Goal: Communication & Community: Answer question/provide support

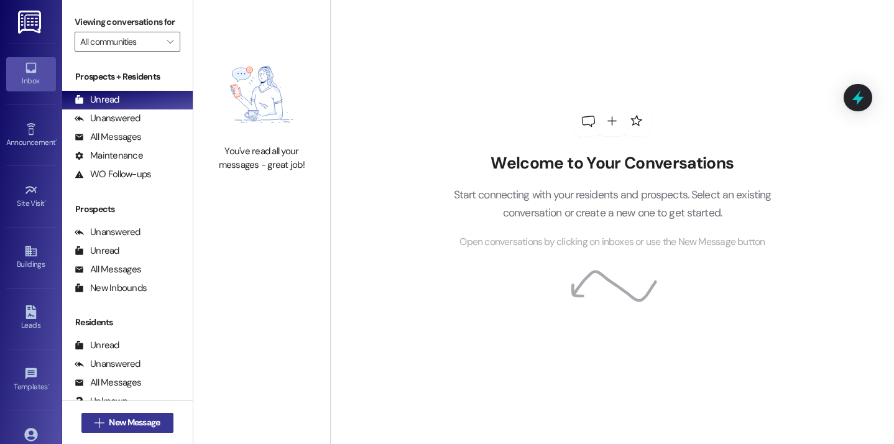
click at [131, 421] on span "New Message" at bounding box center [134, 422] width 51 height 13
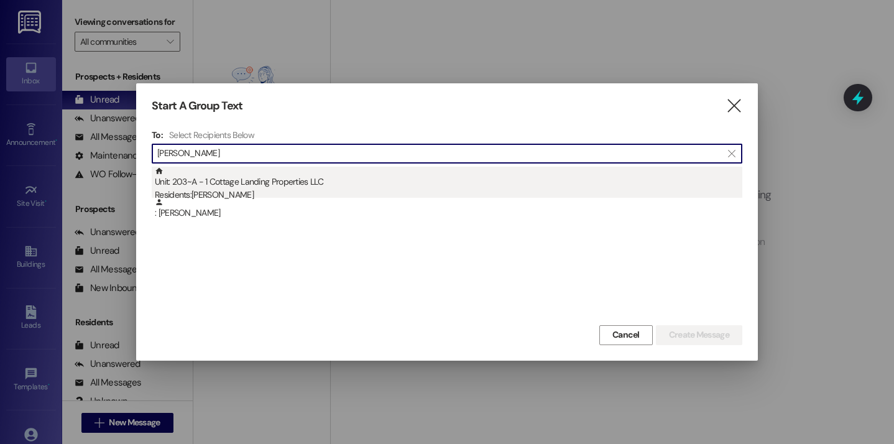
type input "morvant"
click at [208, 184] on div "Unit: 203~A - 1 Cottage Landing Properties LLC Residents: Rachel Morvant" at bounding box center [448, 184] width 587 height 35
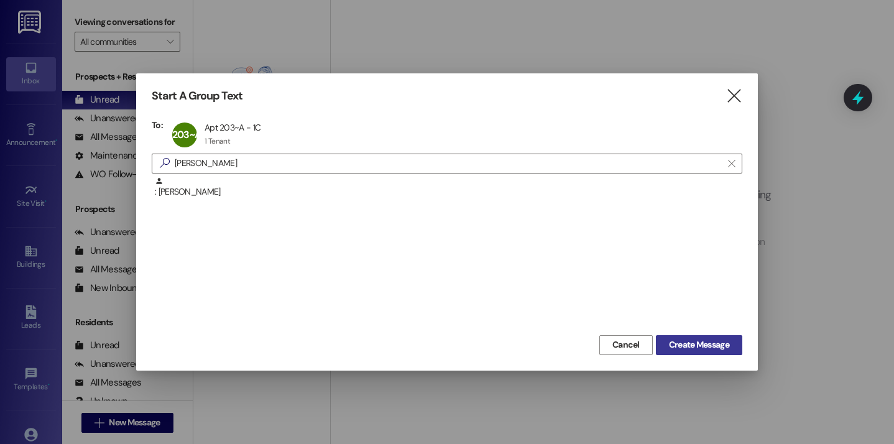
click at [669, 341] on span "Create Message" at bounding box center [699, 344] width 60 height 13
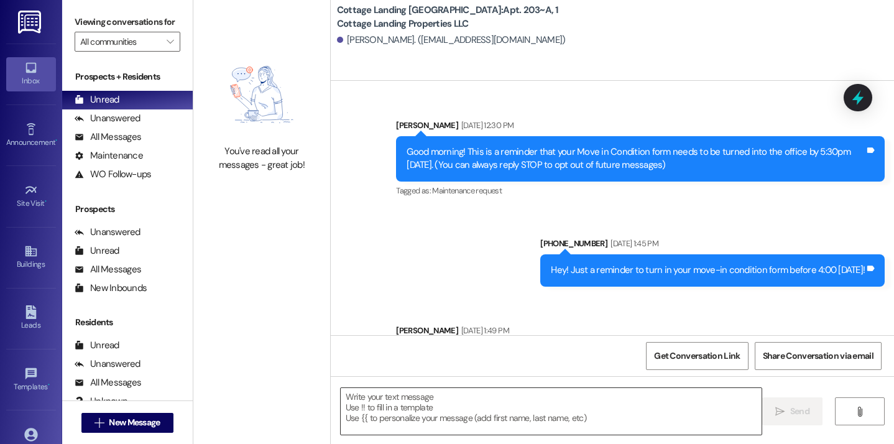
click at [393, 414] on textarea at bounding box center [551, 411] width 421 height 47
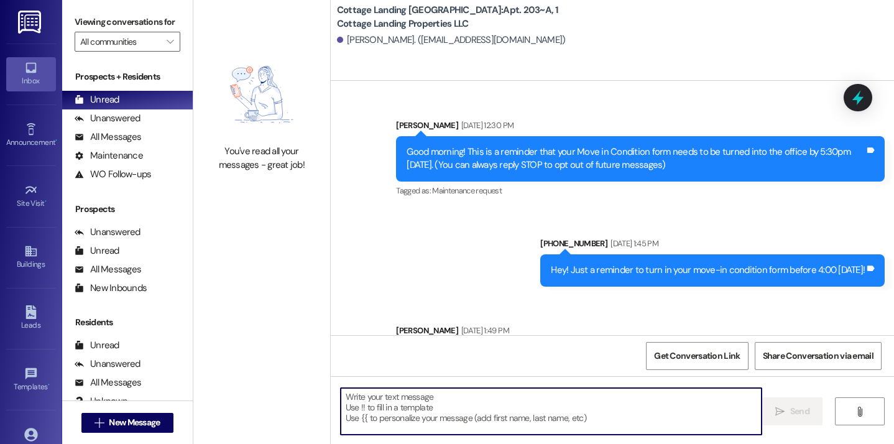
scroll to position [28805, 0]
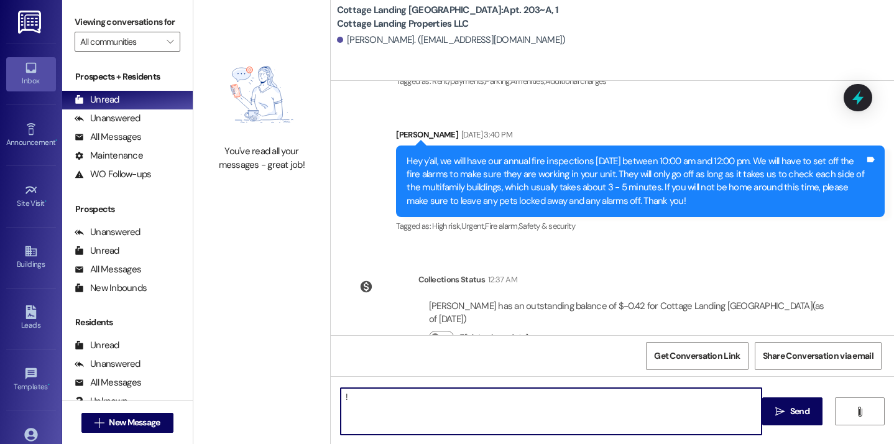
type textarea "!!"
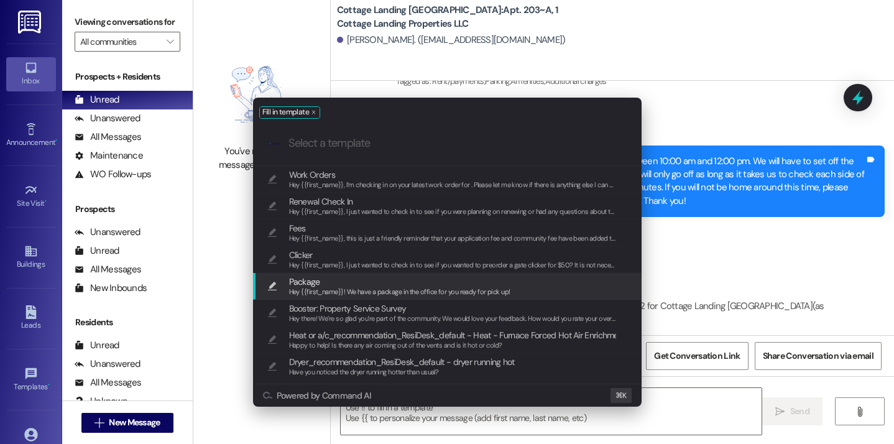
click at [365, 280] on span "Package" at bounding box center [399, 282] width 221 height 14
type textarea "Hey {{first_name}}! We have a package in the office for you ready for pick up!"
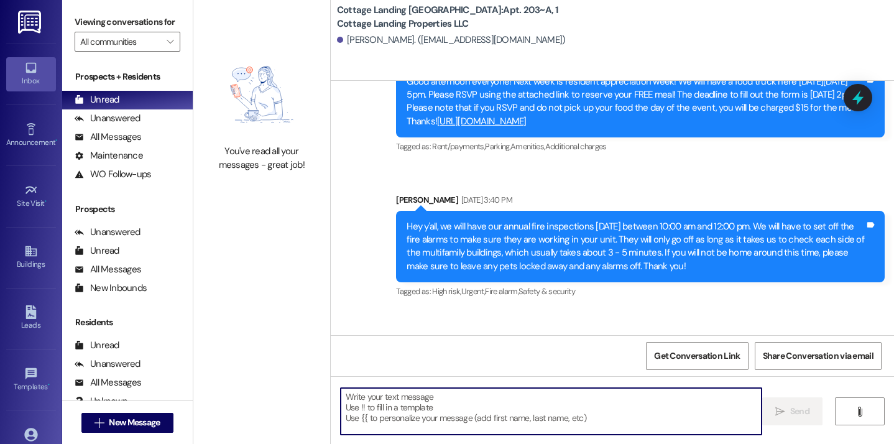
scroll to position [28891, 0]
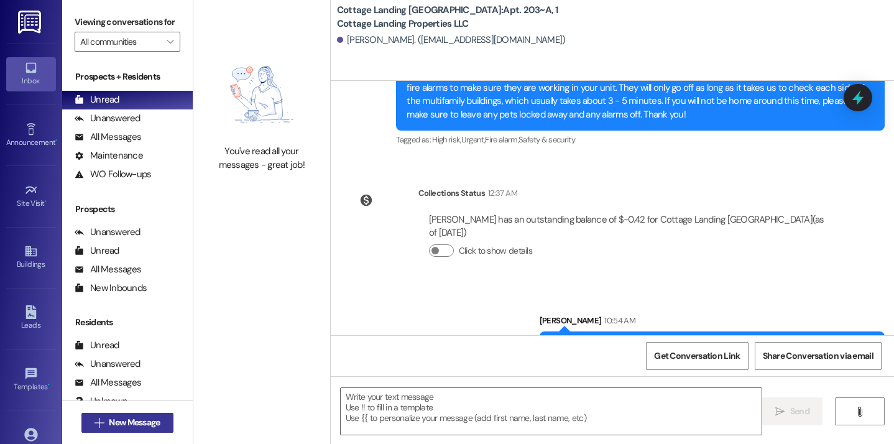
click at [164, 418] on button " New Message" at bounding box center [127, 423] width 92 height 20
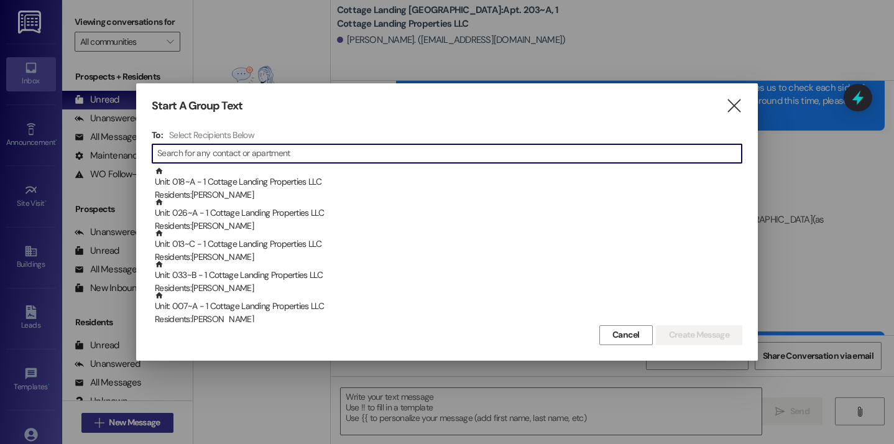
type input "l"
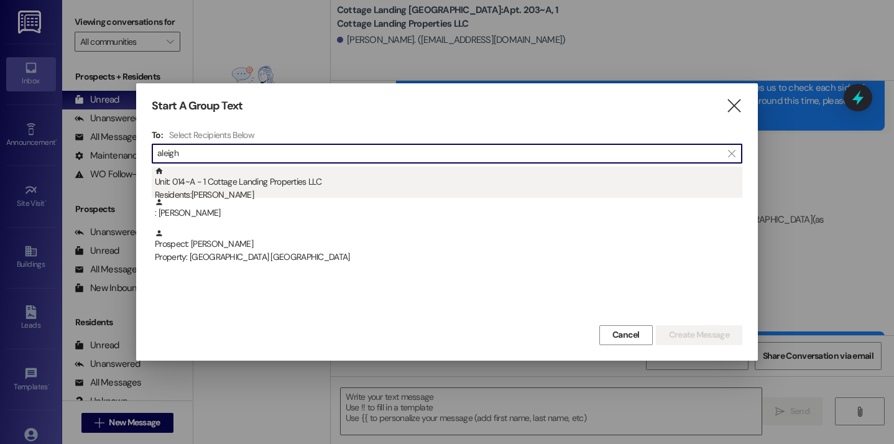
type input "aleigh"
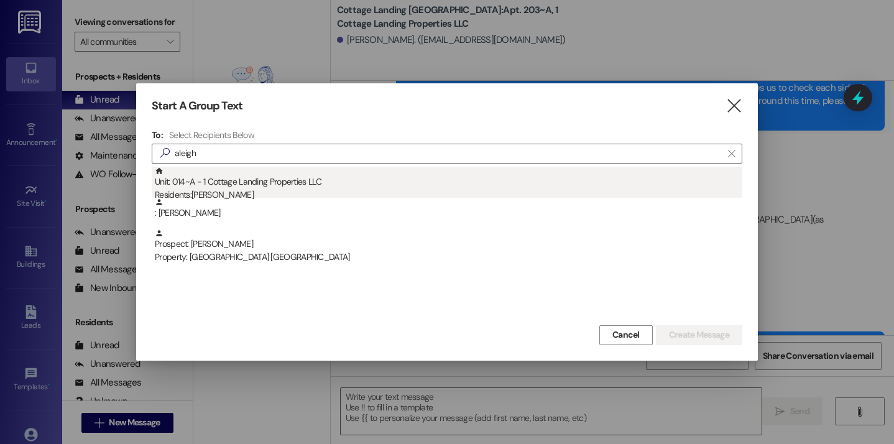
click at [293, 183] on div "Unit: 014~A - 1 Cottage Landing Properties LLC Residents: Aleigha Le" at bounding box center [448, 184] width 587 height 35
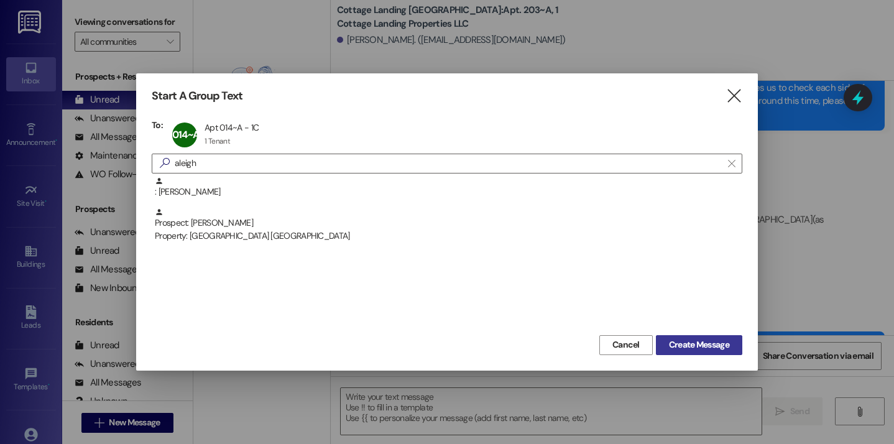
click at [691, 342] on span "Create Message" at bounding box center [699, 344] width 60 height 13
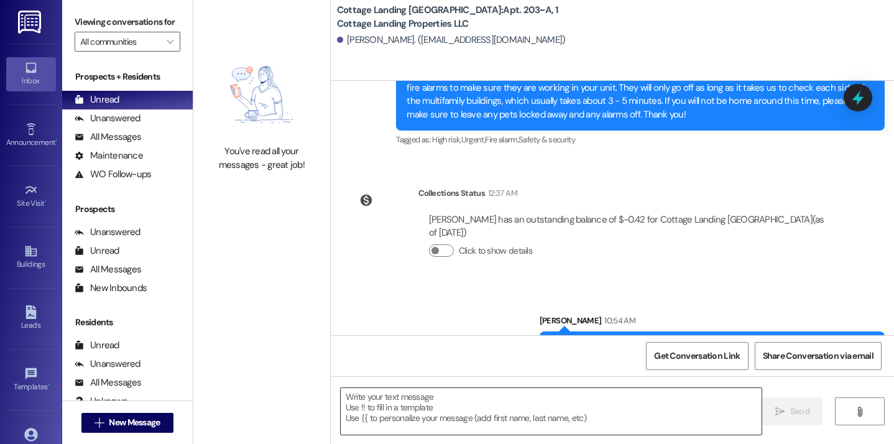
click at [595, 408] on textarea at bounding box center [551, 411] width 421 height 47
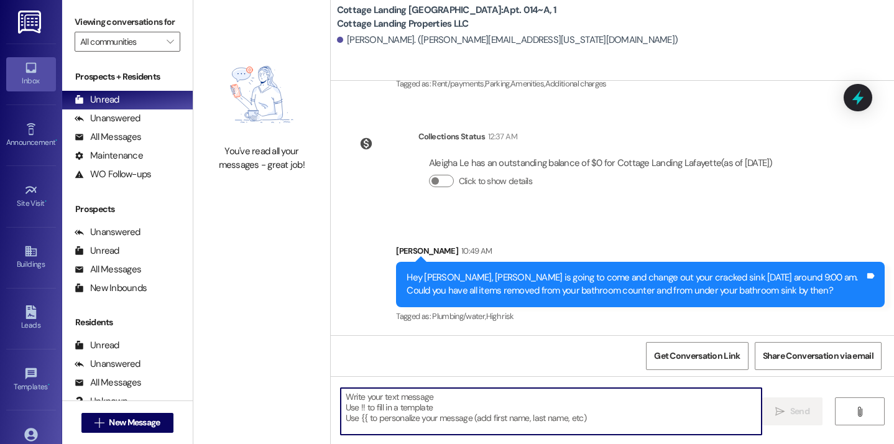
scroll to position [2266, 0]
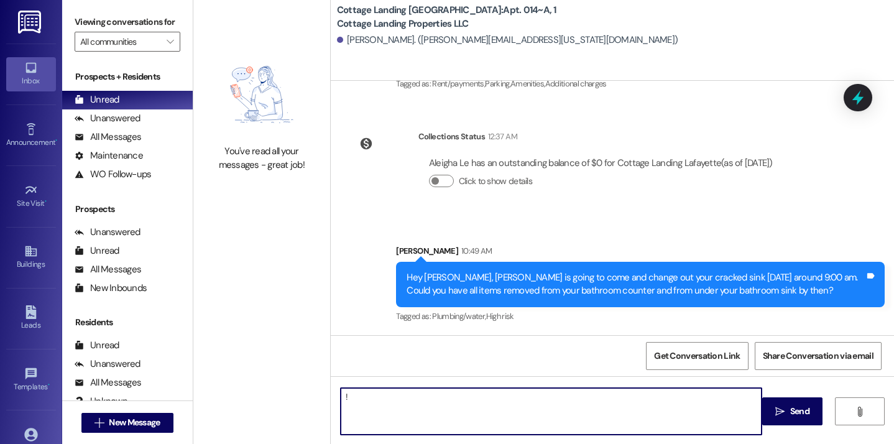
type textarea "!!"
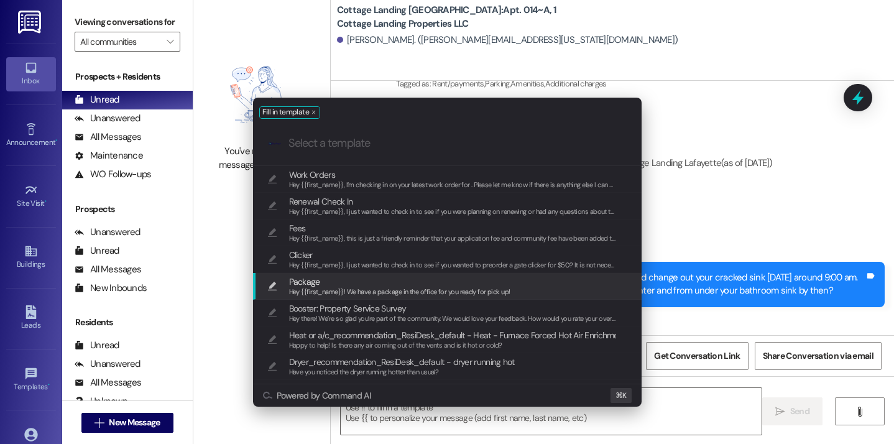
click at [456, 288] on span "Hey {{first_name}}! We have a package in the office for you ready for pick up!" at bounding box center [399, 291] width 221 height 9
type textarea "Hey {{first_name}}! We have a package in the office for you ready for pick up!"
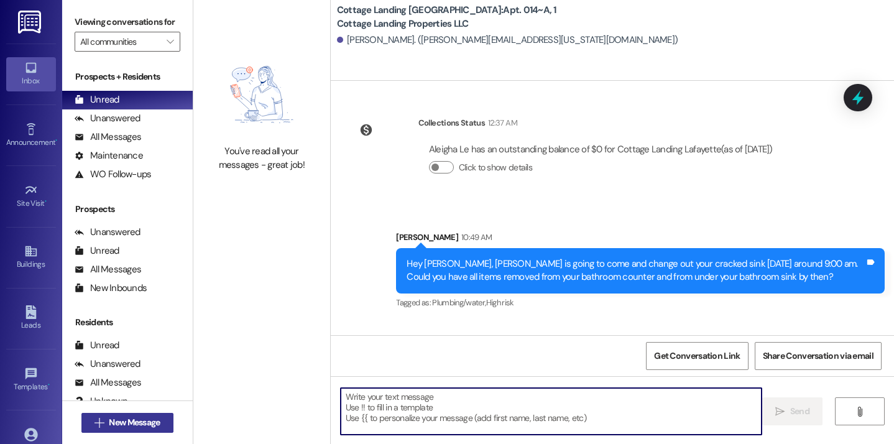
click at [156, 420] on span "New Message" at bounding box center [134, 422] width 51 height 13
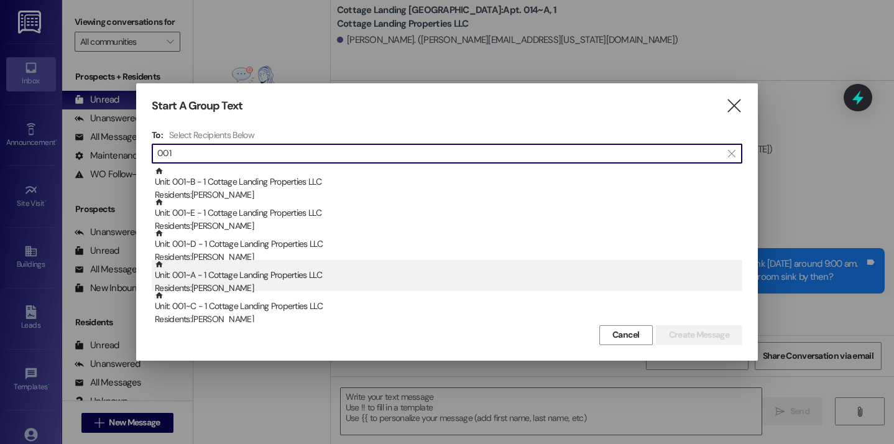
type input "001"
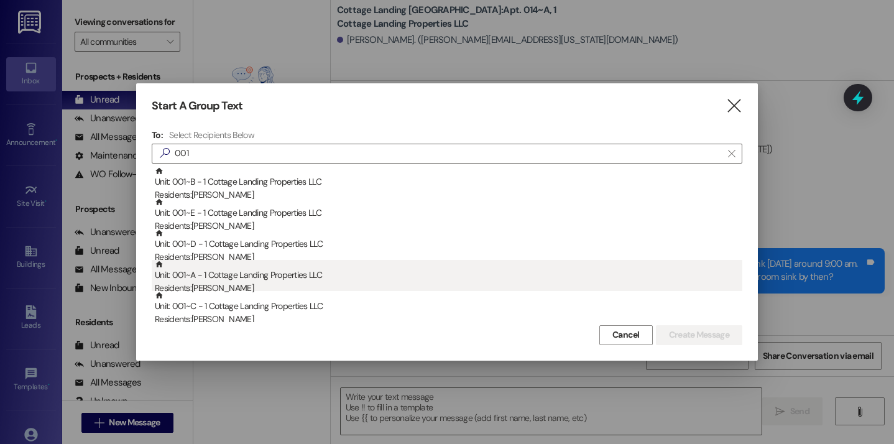
click at [237, 287] on div "Residents: Allison Webb" at bounding box center [448, 288] width 587 height 13
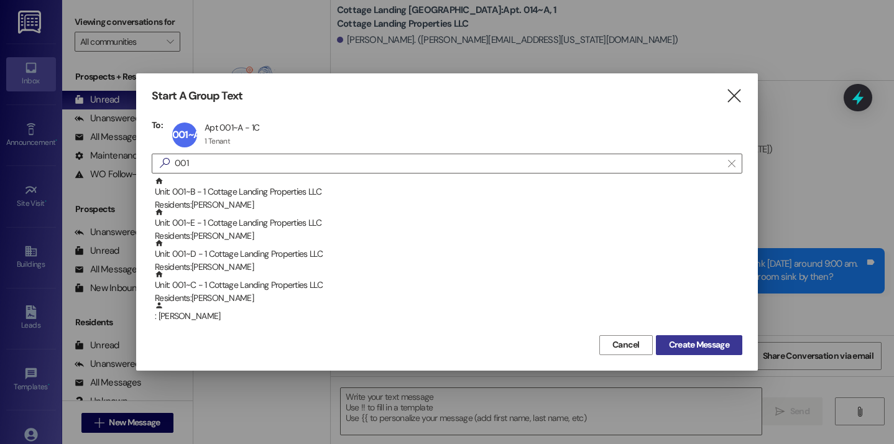
click at [710, 347] on span "Create Message" at bounding box center [699, 344] width 60 height 13
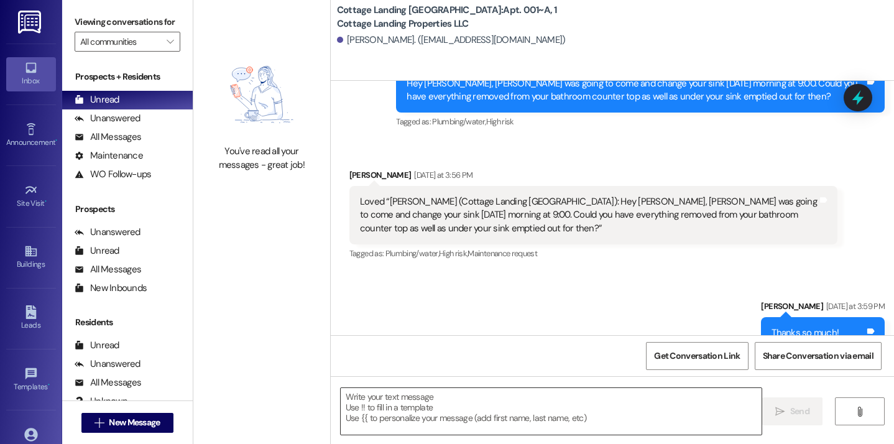
scroll to position [1502, 0]
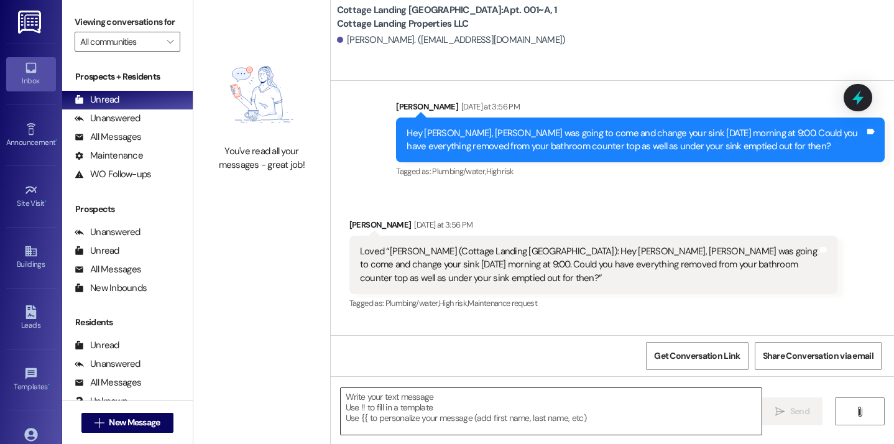
click at [517, 422] on textarea at bounding box center [551, 411] width 421 height 47
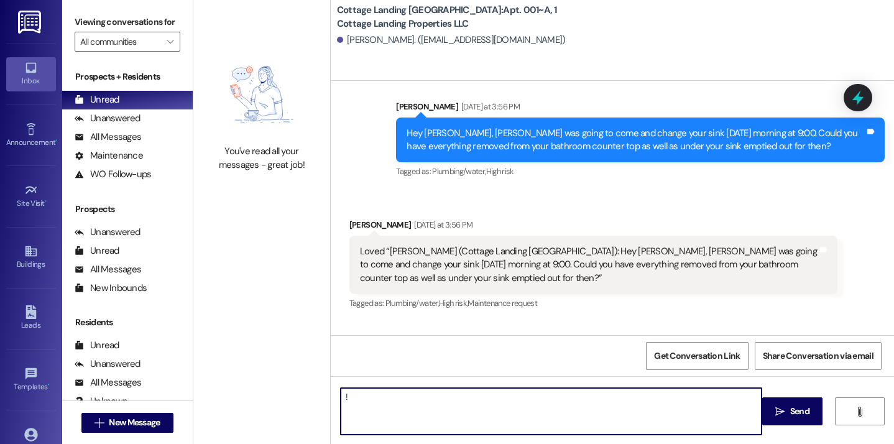
type textarea "!!"
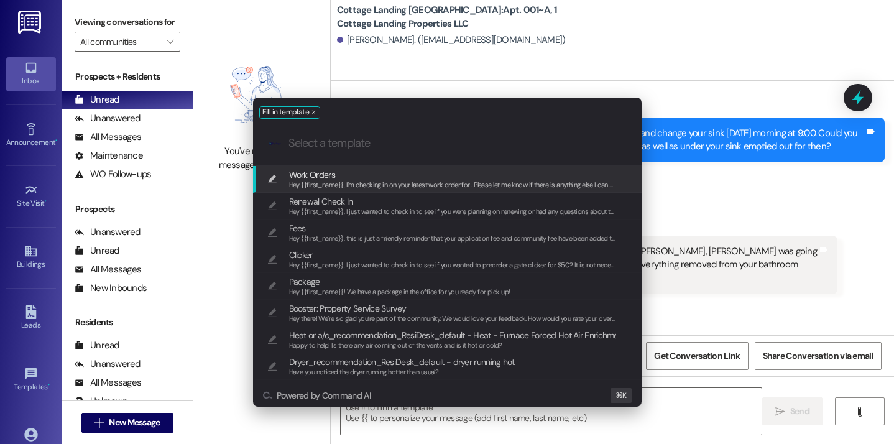
click at [472, 183] on span "Hey {{first_name}}, I’m checking in on your latest work order for . Please let …" at bounding box center [465, 184] width 352 height 9
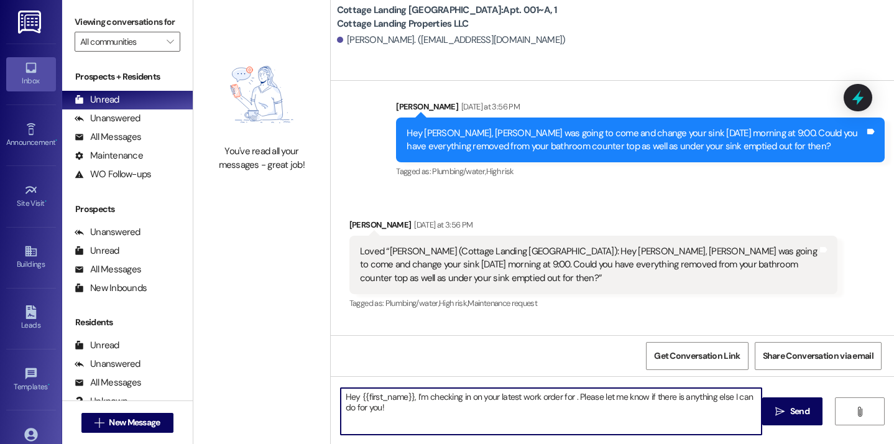
click at [570, 402] on textarea "Hey {{first_name}}, I’m checking in on your latest work order for . Please let …" at bounding box center [551, 411] width 421 height 47
type textarea "Hey {{first_name}}, I’m checking in on your latest work order for the cracked s…"
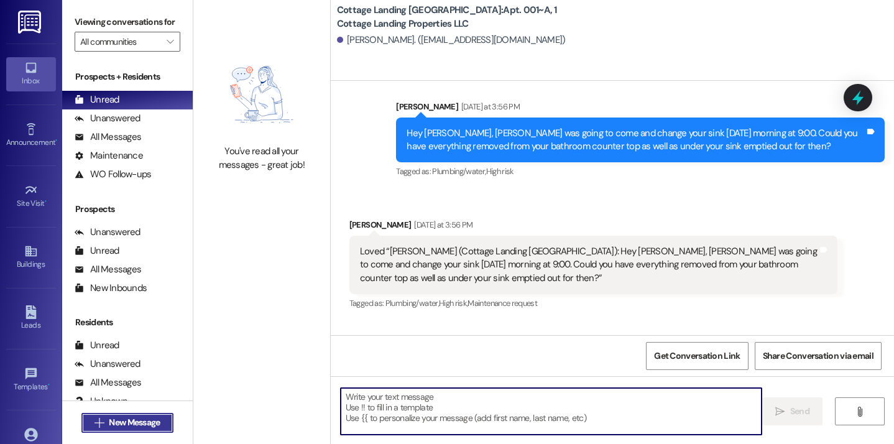
click at [162, 419] on button " New Message" at bounding box center [127, 423] width 92 height 20
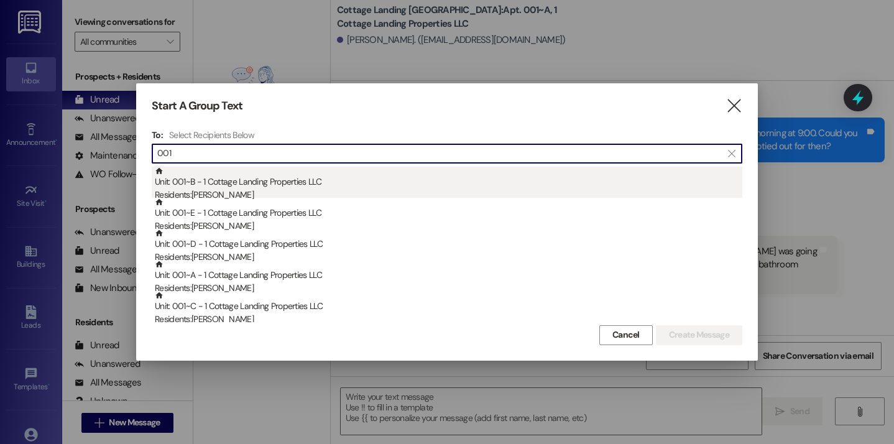
type input "001"
click at [252, 181] on div "Unit: 001~B - 1 Cottage Landing Properties LLC Residents: Anna Bailey" at bounding box center [448, 184] width 587 height 35
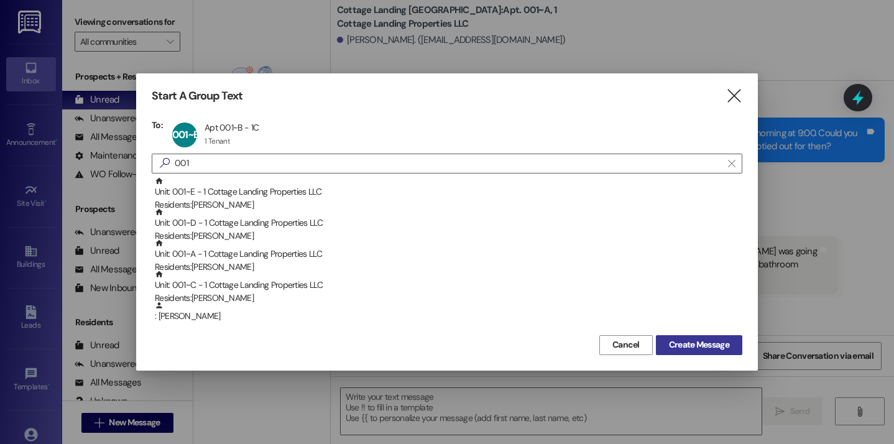
click at [673, 344] on span "Create Message" at bounding box center [699, 344] width 60 height 13
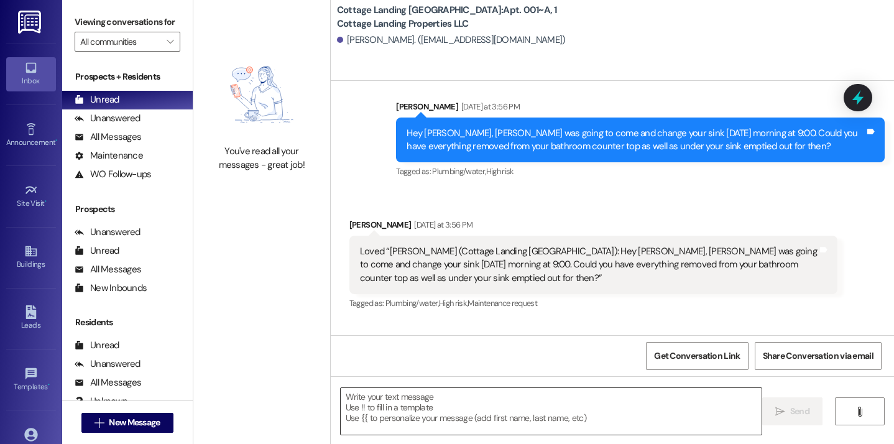
click at [521, 414] on textarea at bounding box center [551, 411] width 421 height 47
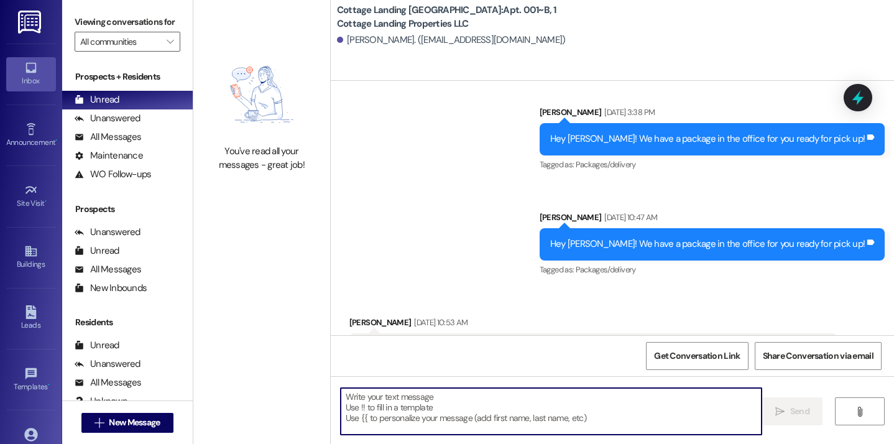
scroll to position [1004, 0]
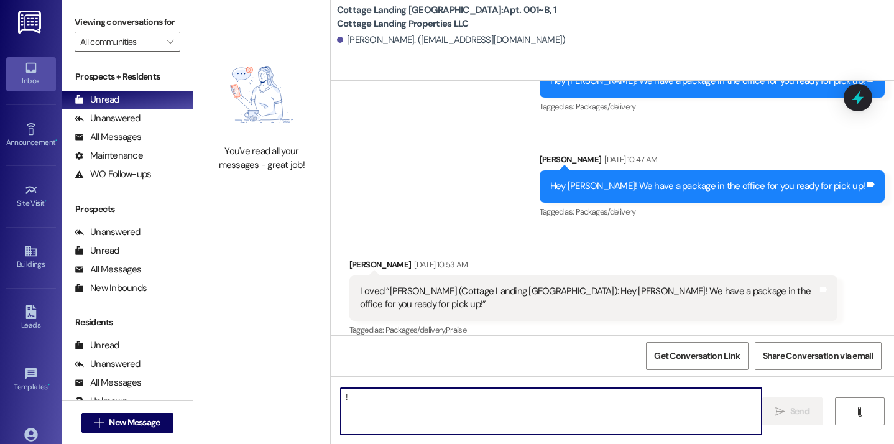
type textarea "!!"
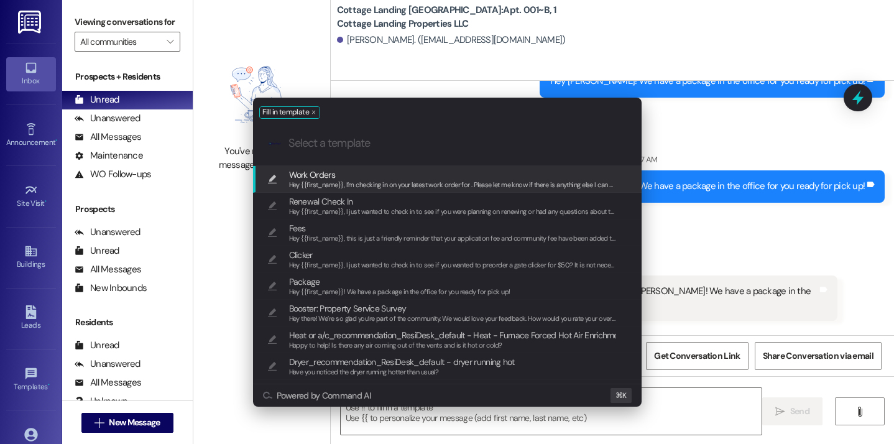
click at [475, 180] on div "Hey {{first_name}}, I’m checking in on your latest work order for . Please let …" at bounding box center [453, 185] width 328 height 11
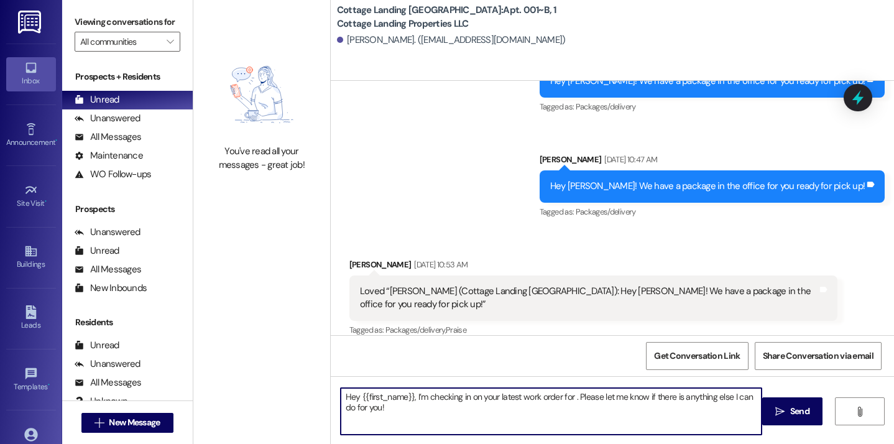
click at [571, 402] on textarea "Hey {{first_name}}, I’m checking in on your latest work order for . Please let …" at bounding box center [551, 411] width 421 height 47
type textarea "Hey {{first_name}}, I’m checking in on your latest work order for the damaged d…"
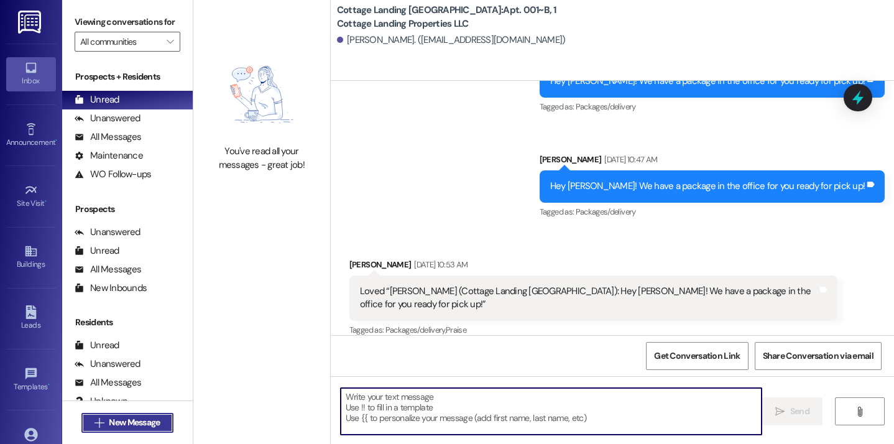
click at [155, 419] on span "New Message" at bounding box center [134, 422] width 51 height 13
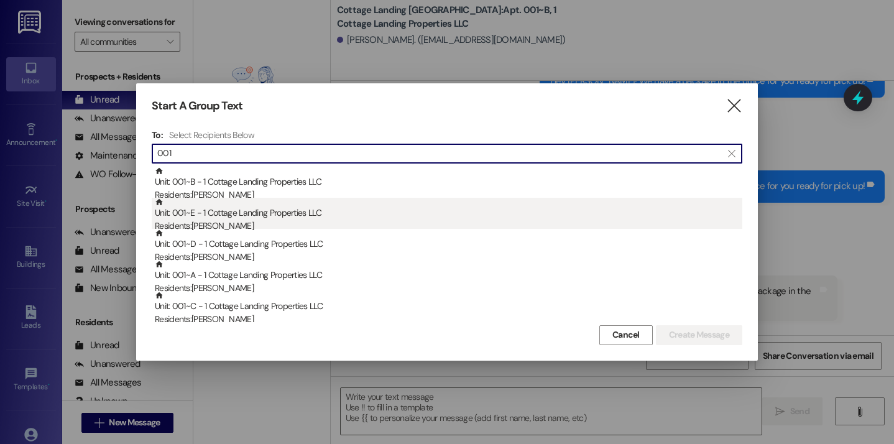
type input "001"
click at [260, 224] on div "Residents: Mary Landry" at bounding box center [448, 225] width 587 height 13
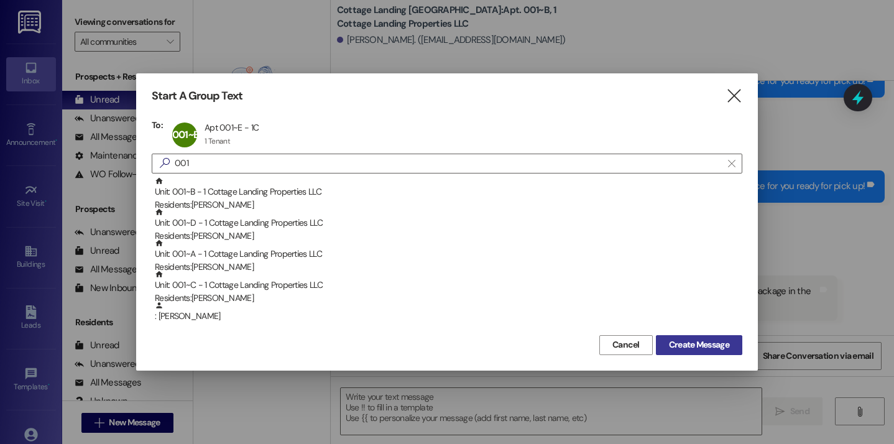
click at [678, 351] on span "Create Message" at bounding box center [699, 344] width 60 height 13
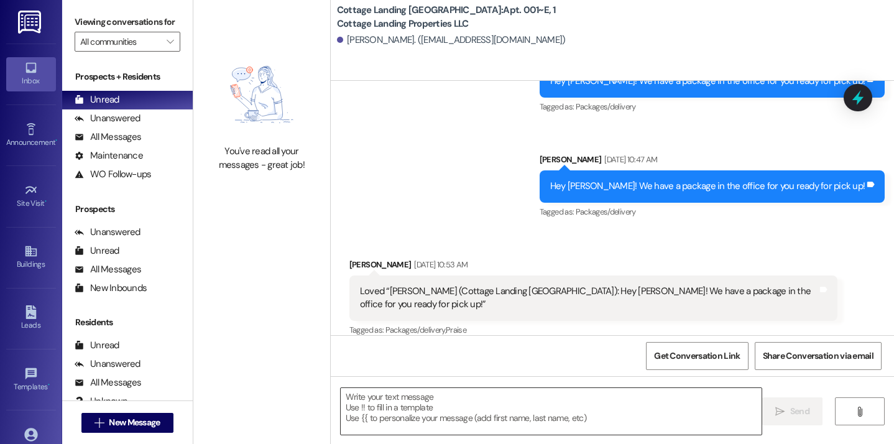
click at [495, 405] on textarea at bounding box center [551, 411] width 421 height 47
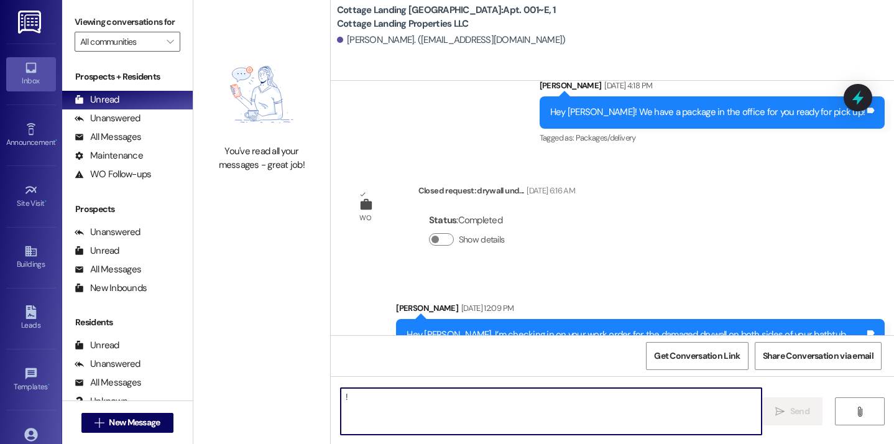
type textarea "!!"
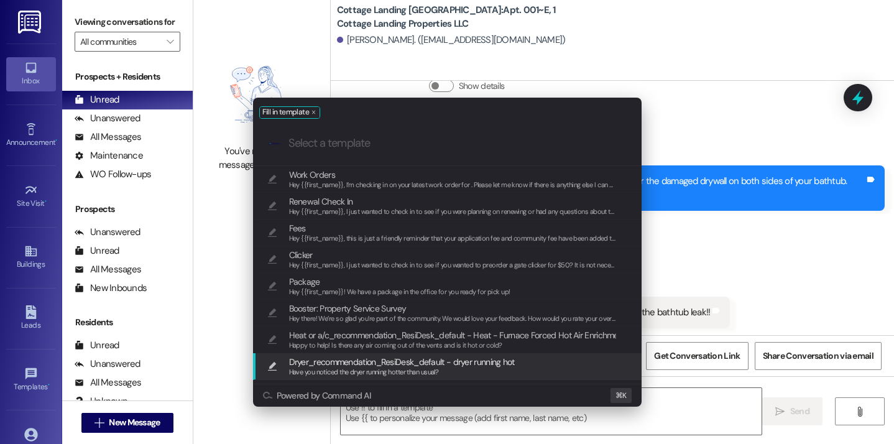
scroll to position [2826, 0]
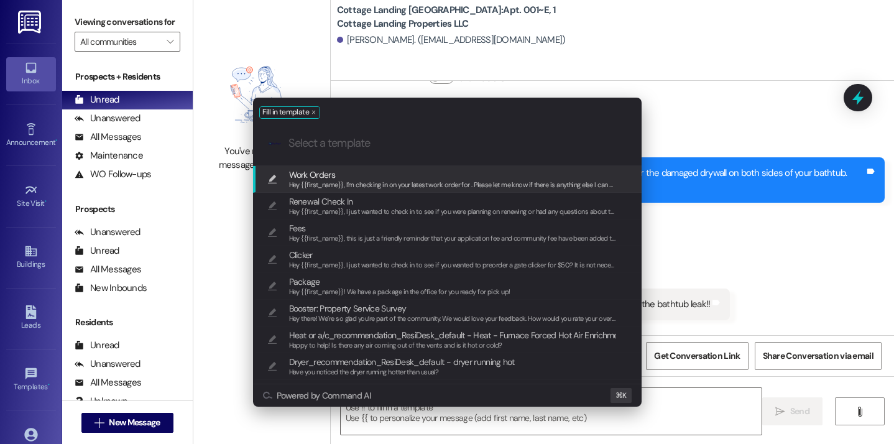
click at [434, 190] on div "Hey {{first_name}}, I’m checking in on your latest work order for . Please let …" at bounding box center [453, 185] width 328 height 11
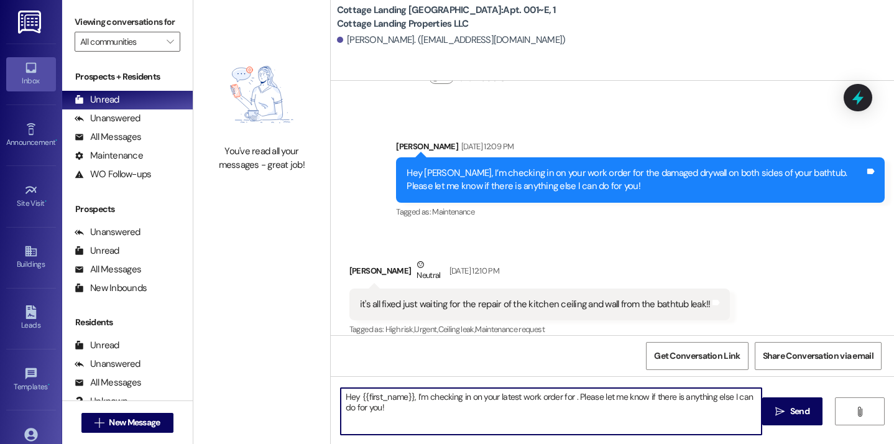
click at [556, 400] on textarea "Hey {{first_name}}, I’m checking in on your latest work order for . Please let …" at bounding box center [551, 411] width 421 height 47
type textarea "Hey {{first_name}}, I’m checking in on your latest work orders for the kitchen …"
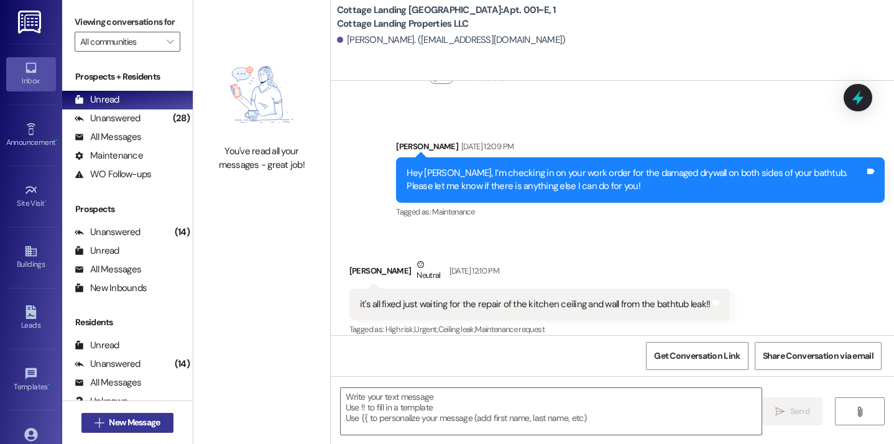
click at [131, 418] on span "New Message" at bounding box center [134, 422] width 51 height 13
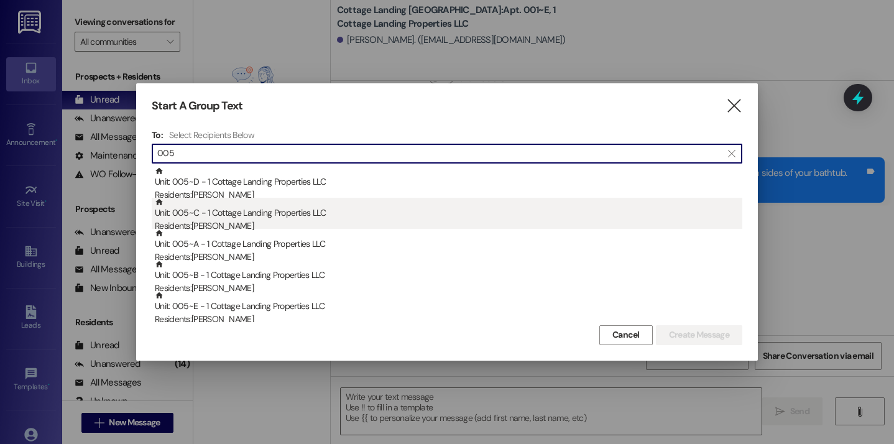
type input "005"
click at [262, 223] on div "Residents: Luke Waguespack" at bounding box center [448, 225] width 587 height 13
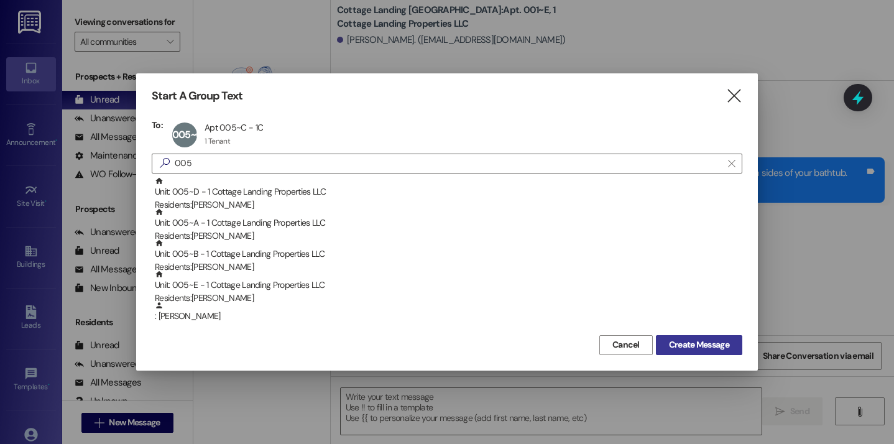
click at [676, 352] on button "Create Message" at bounding box center [699, 345] width 86 height 20
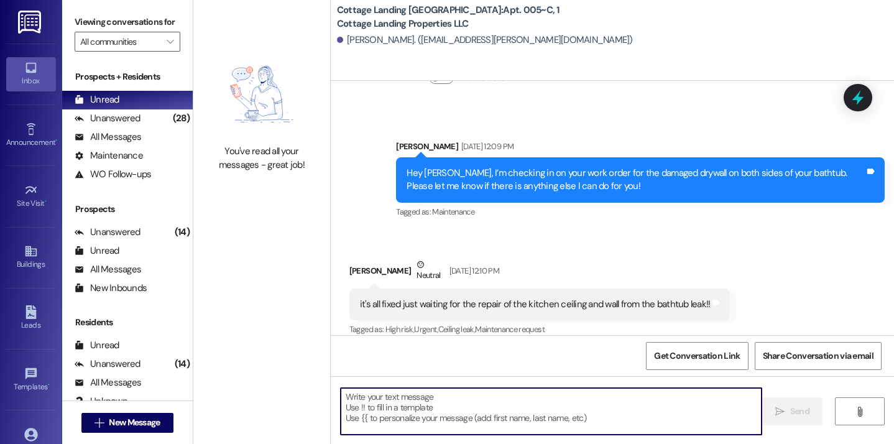
click at [582, 401] on textarea at bounding box center [551, 411] width 421 height 47
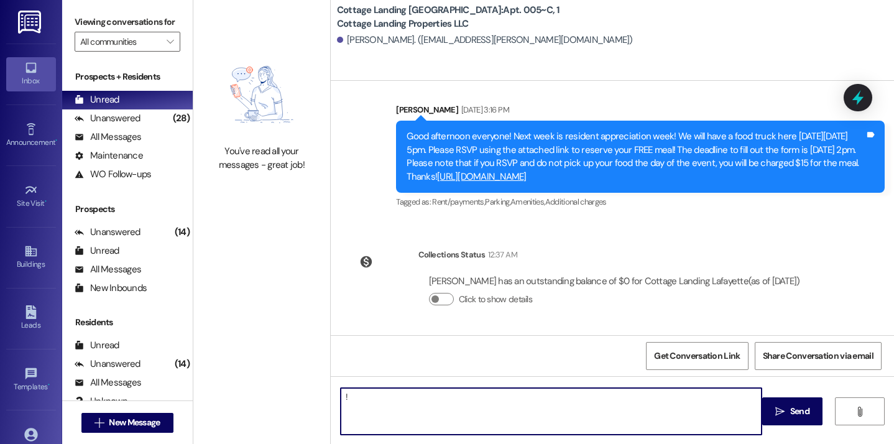
type textarea "!!"
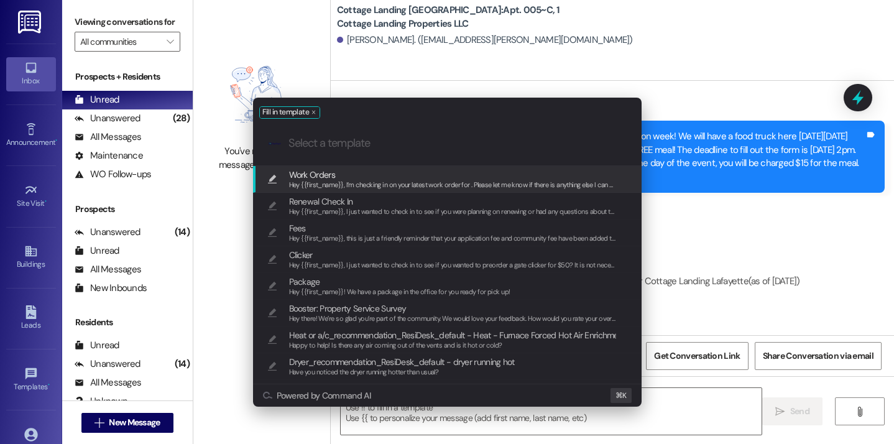
click at [474, 189] on span "Hey {{first_name}}, I’m checking in on your latest work order for . Please let …" at bounding box center [465, 184] width 352 height 9
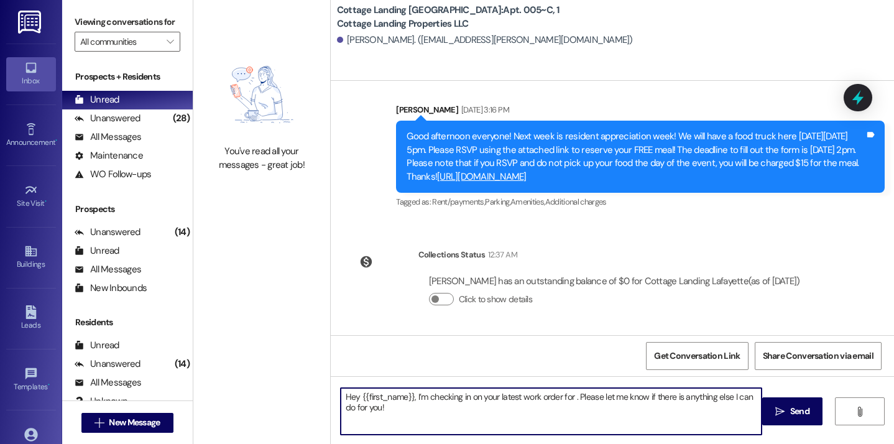
click at [570, 398] on textarea "Hey {{first_name}}, I’m checking in on your latest work order for . Please let …" at bounding box center [551, 411] width 421 height 47
type textarea "Hey {{first_name}}, I’m checking in on your latest work order for the dent in t…"
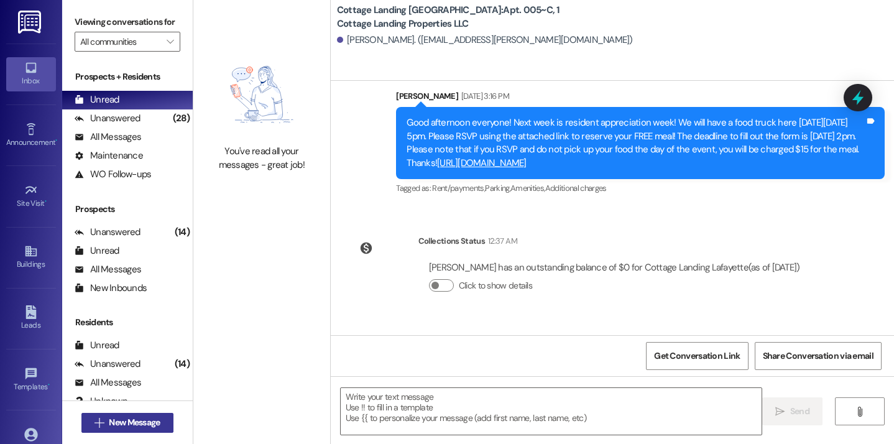
click at [169, 421] on button " New Message" at bounding box center [127, 423] width 92 height 20
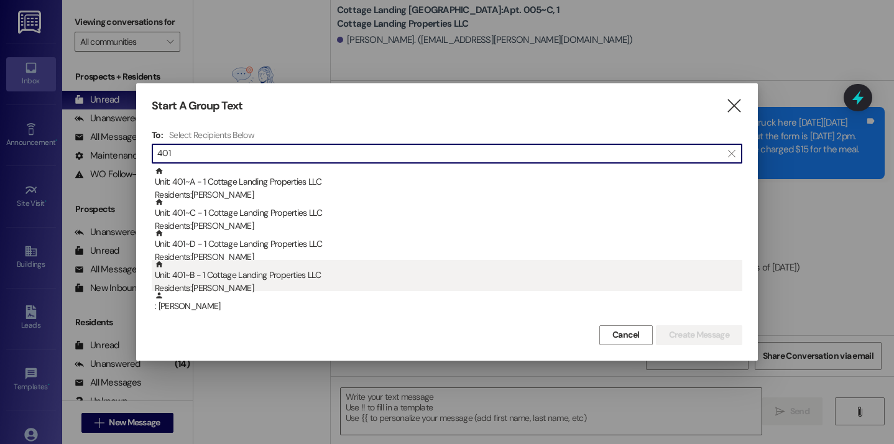
type input "401"
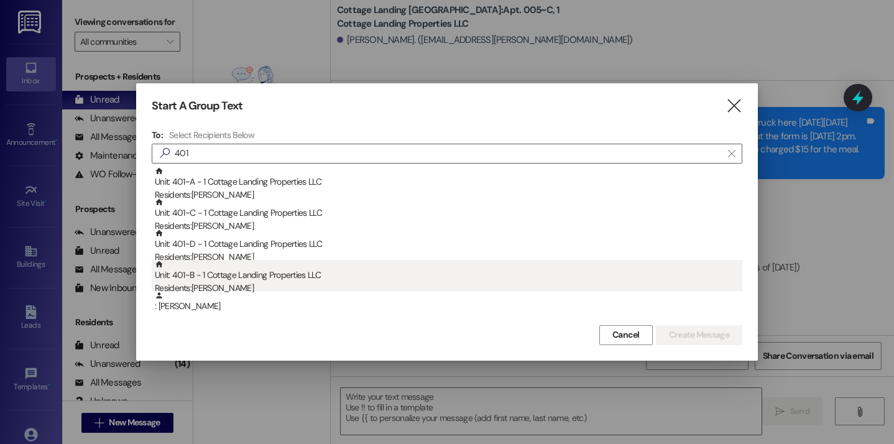
click at [258, 272] on div "Unit: 401~B - 1 Cottage Landing Properties LLC Residents: Claire Lofland" at bounding box center [448, 277] width 587 height 35
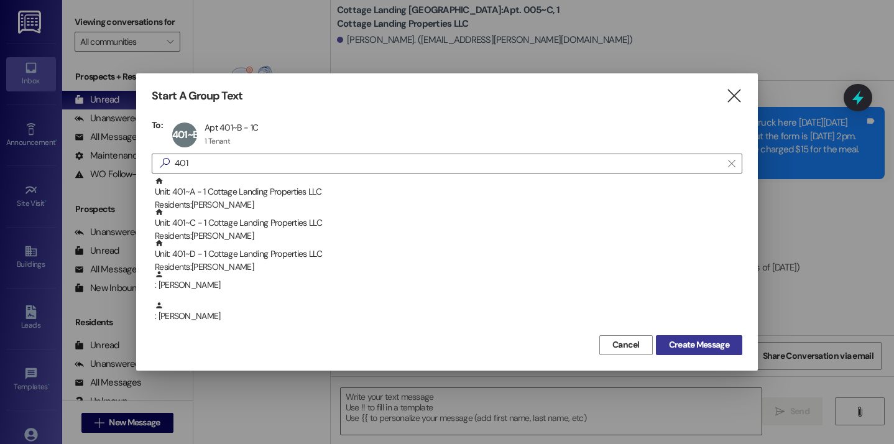
click at [693, 342] on span "Create Message" at bounding box center [699, 344] width 60 height 13
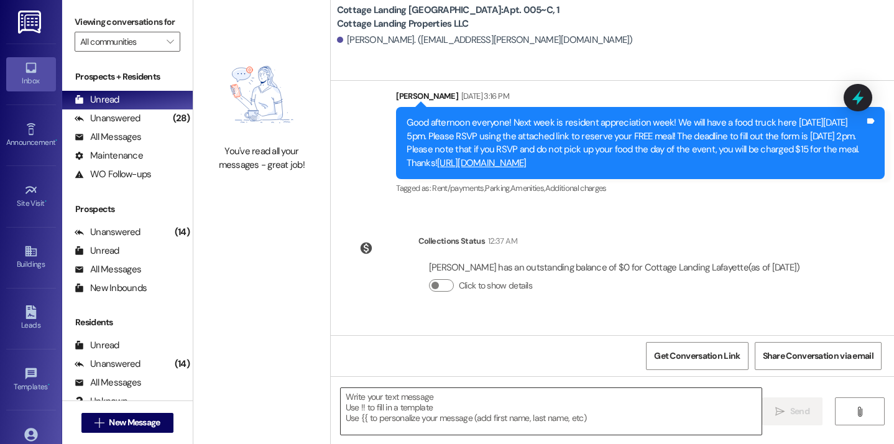
click at [594, 392] on textarea at bounding box center [551, 411] width 421 height 47
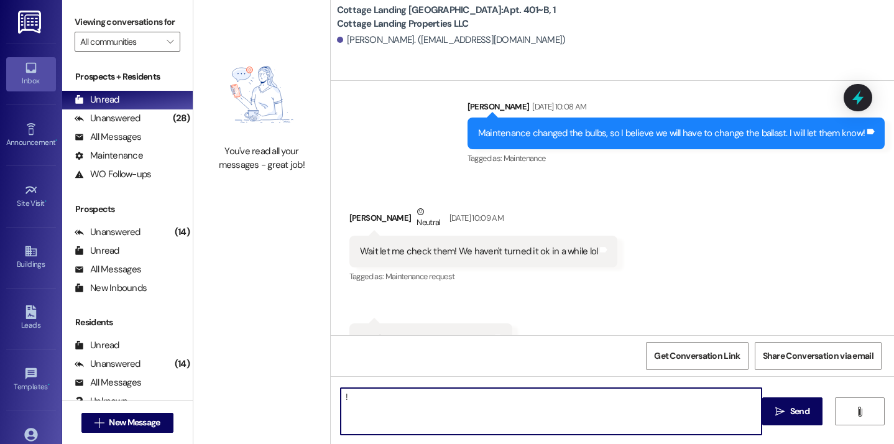
type textarea "!!"
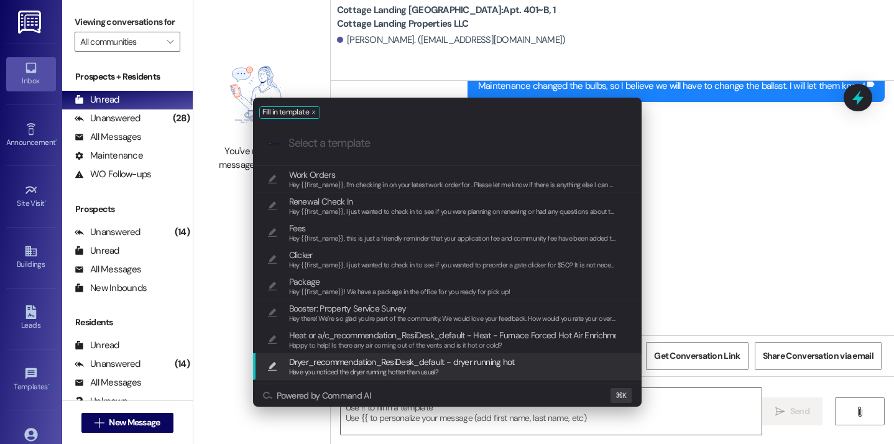
scroll to position [2228, 0]
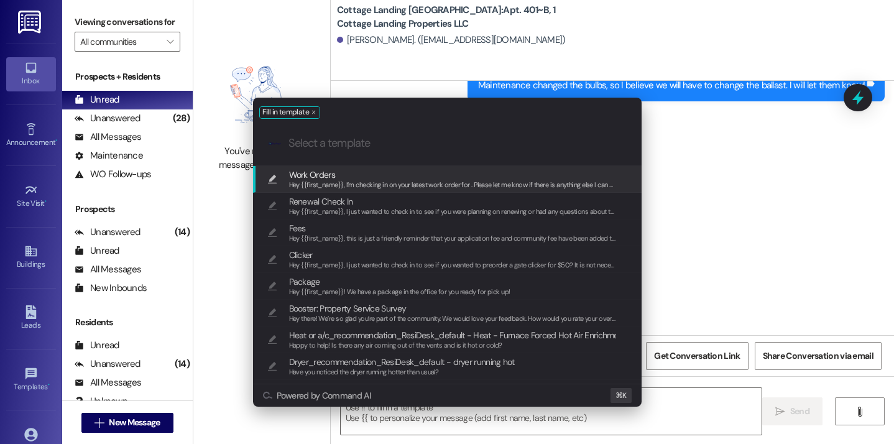
click at [433, 177] on span "Work Orders" at bounding box center [453, 175] width 328 height 14
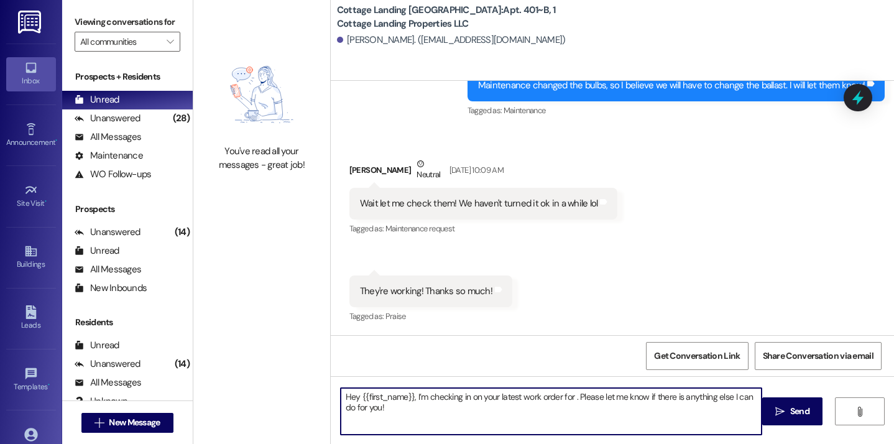
click at [567, 396] on textarea "Hey {{first_name}}, I’m checking in on your latest work order for . Please let …" at bounding box center [551, 411] width 421 height 47
type textarea "Hey {{first_name}}, I’m checking in on your latest work order for the front doo…"
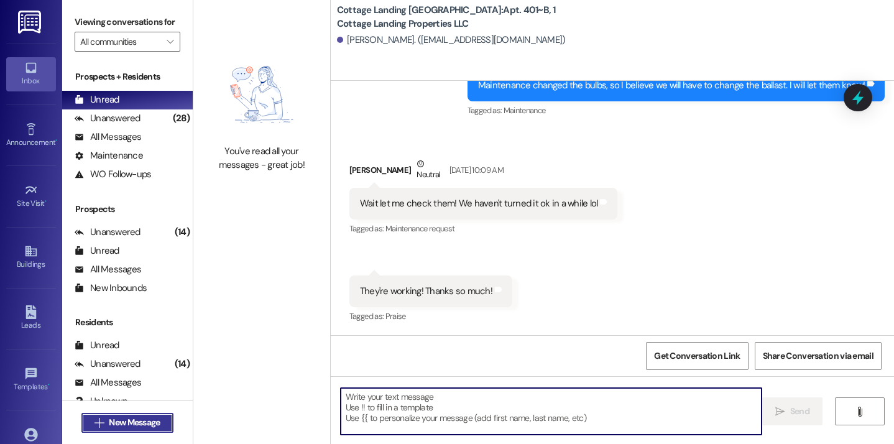
click at [162, 420] on button " New Message" at bounding box center [127, 423] width 92 height 20
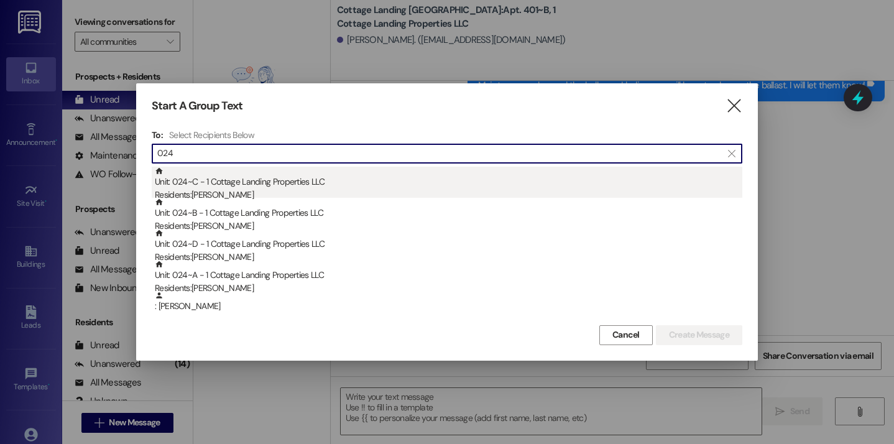
type input "024"
click at [270, 179] on div "Unit: 024~C - 1 Cottage Landing Properties LLC Residents: Elise Fall" at bounding box center [448, 184] width 587 height 35
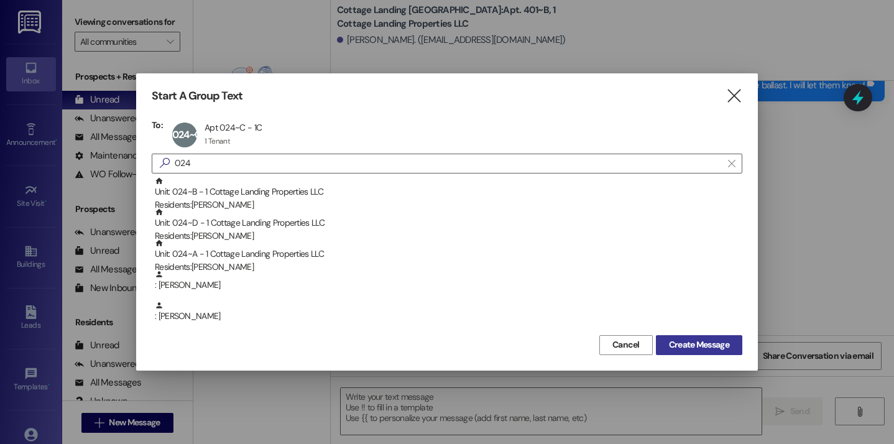
click at [697, 350] on span "Create Message" at bounding box center [699, 344] width 60 height 13
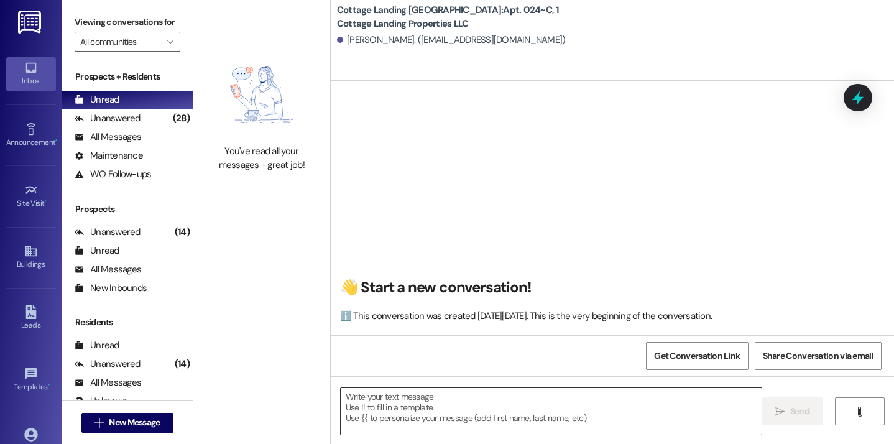
click at [500, 402] on textarea at bounding box center [551, 411] width 421 height 47
type textarea "!!"
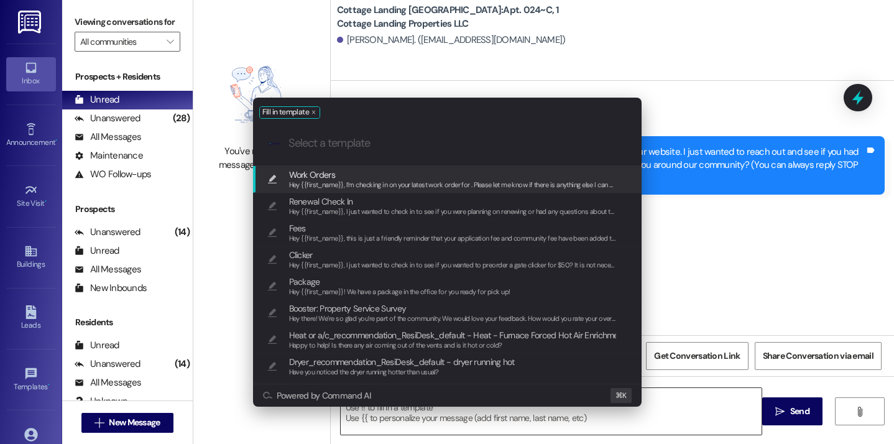
scroll to position [27272, 0]
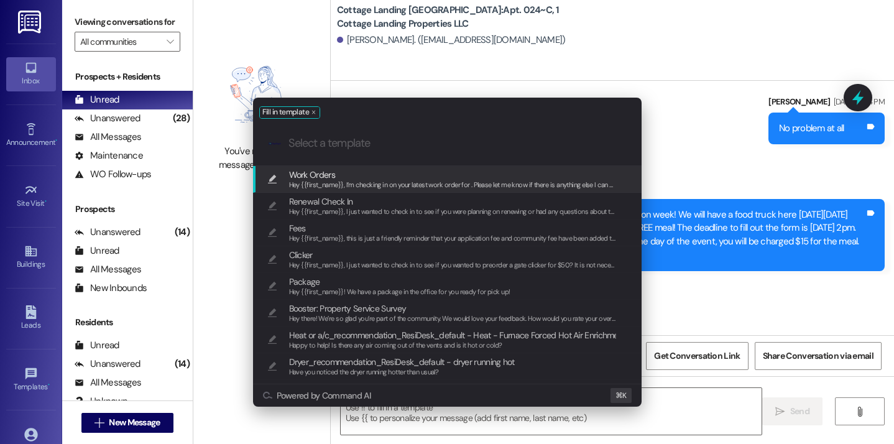
click at [449, 181] on span "Hey {{first_name}}, I’m checking in on your latest work order for . Please let …" at bounding box center [465, 184] width 352 height 9
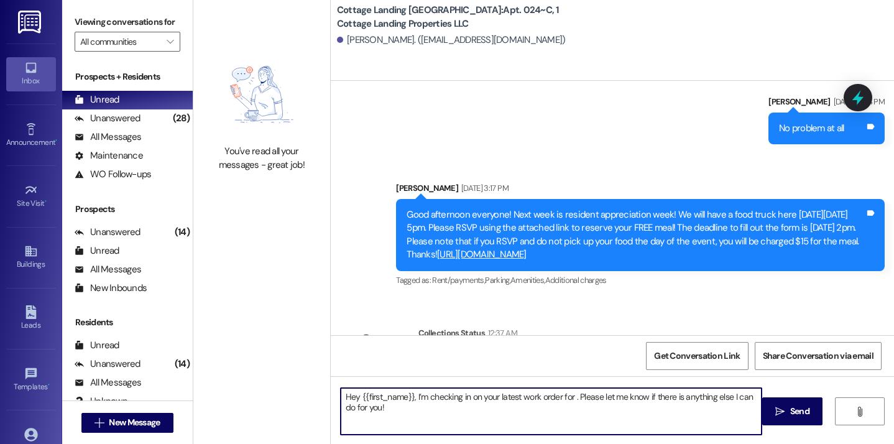
click at [568, 400] on textarea "Hey {{first_name}}, I’m checking in on your latest work order for . Please let …" at bounding box center [551, 411] width 421 height 47
type textarea "Hey {{first_name}}, I’m checking in on your latest work order for your clogged …"
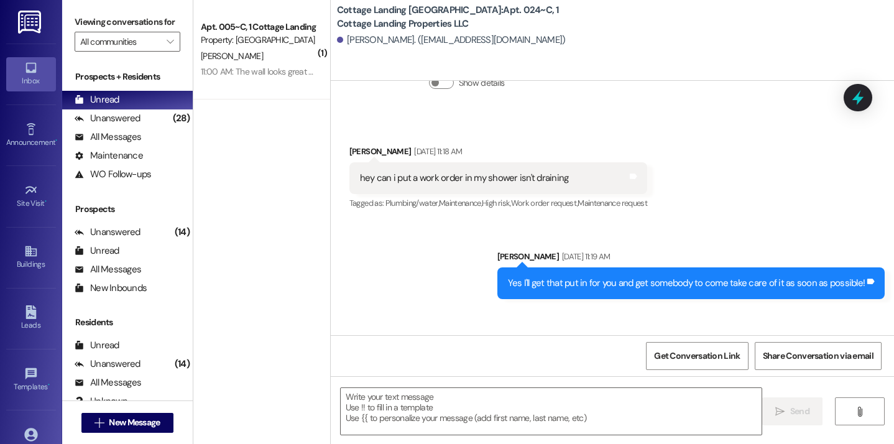
scroll to position [27372, 0]
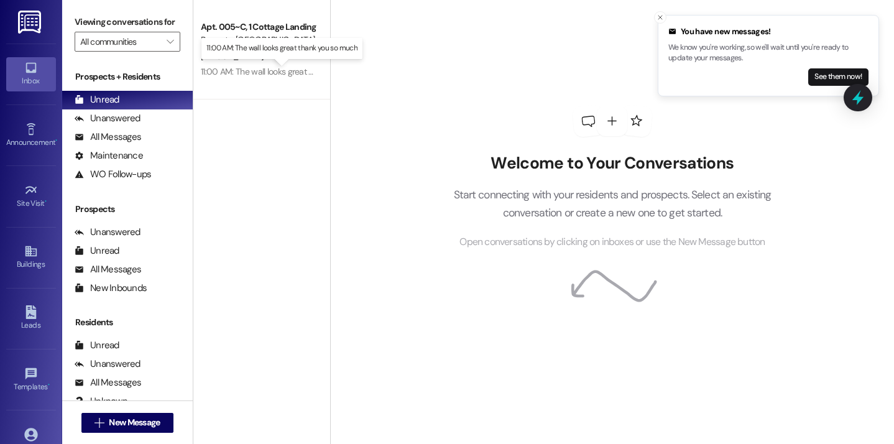
click at [273, 75] on div "11:00 AM: The wall looks great thank you so much 11:00 AM: The wall looks great…" at bounding box center [289, 71] width 176 height 11
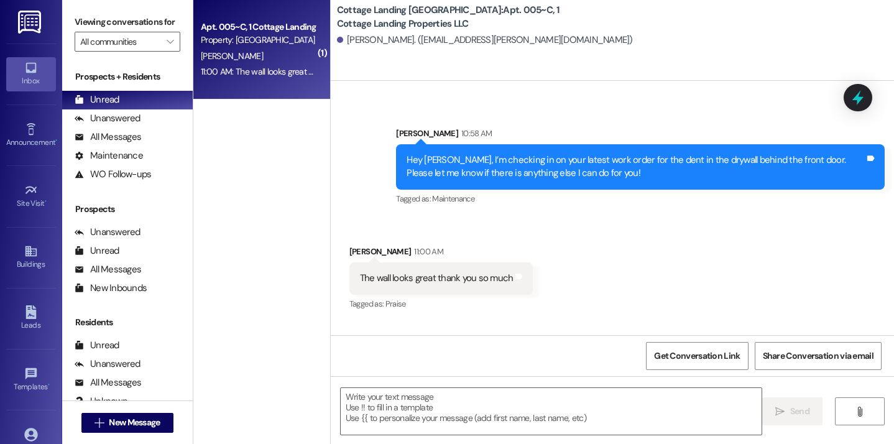
scroll to position [1318, 0]
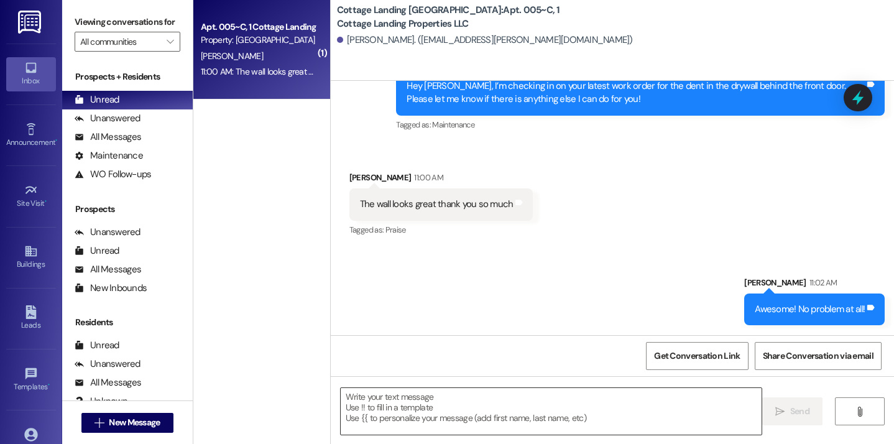
click at [382, 398] on textarea at bounding box center [551, 411] width 421 height 47
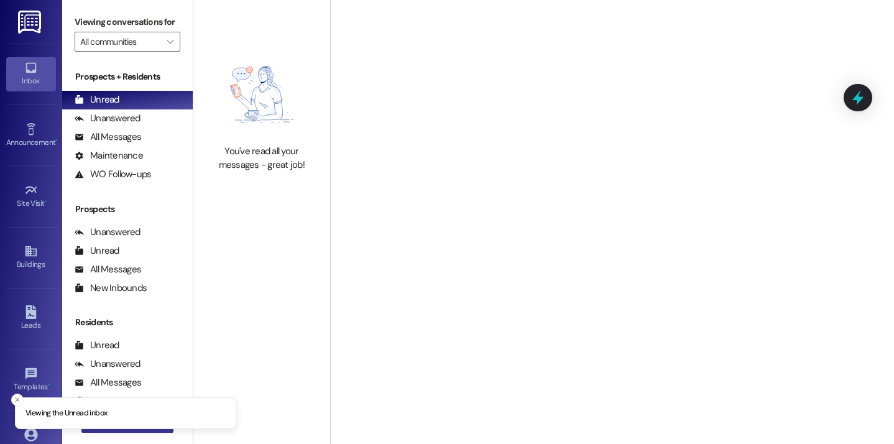
click at [113, 430] on button " New Message" at bounding box center [127, 423] width 92 height 20
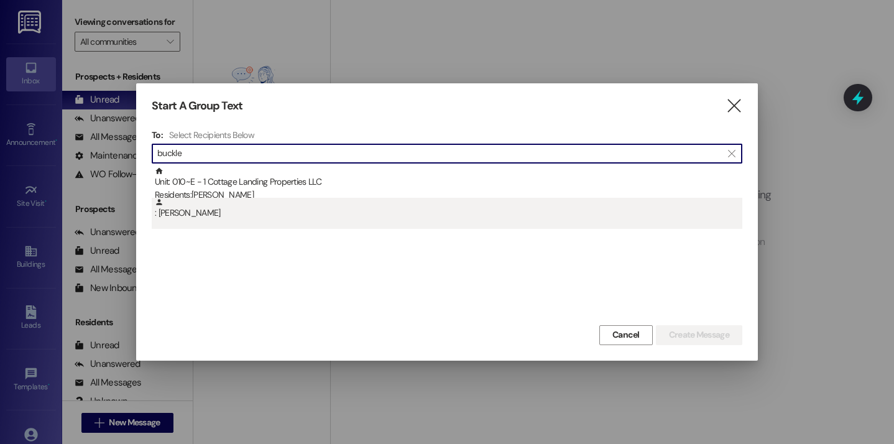
type input "buckle"
click at [223, 198] on div ": Nicholas Buckley" at bounding box center [448, 209] width 587 height 22
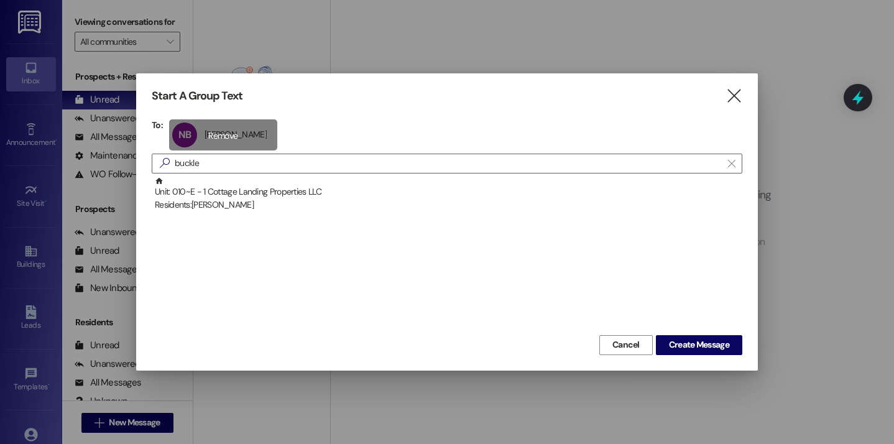
click at [228, 143] on div "NB Nicholas Buckley Nicholas Buckley click to remove" at bounding box center [223, 134] width 108 height 31
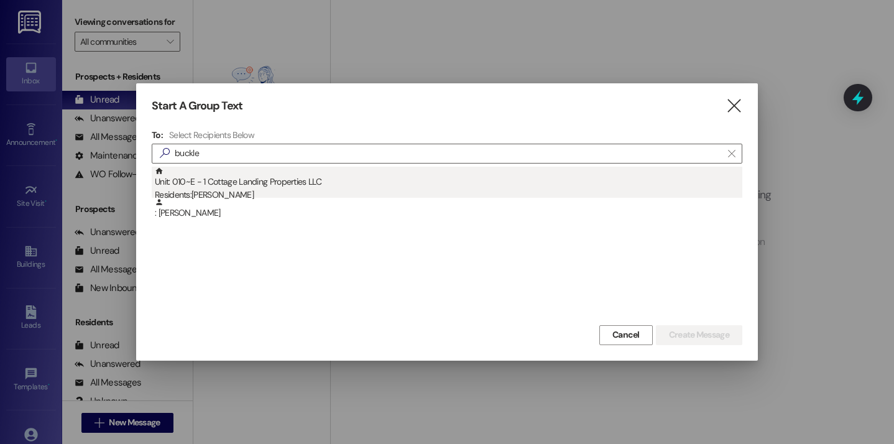
click at [229, 178] on div "Unit: 010~E - 1 Cottage Landing Properties LLC Residents: Nicholas Buckley" at bounding box center [448, 184] width 587 height 35
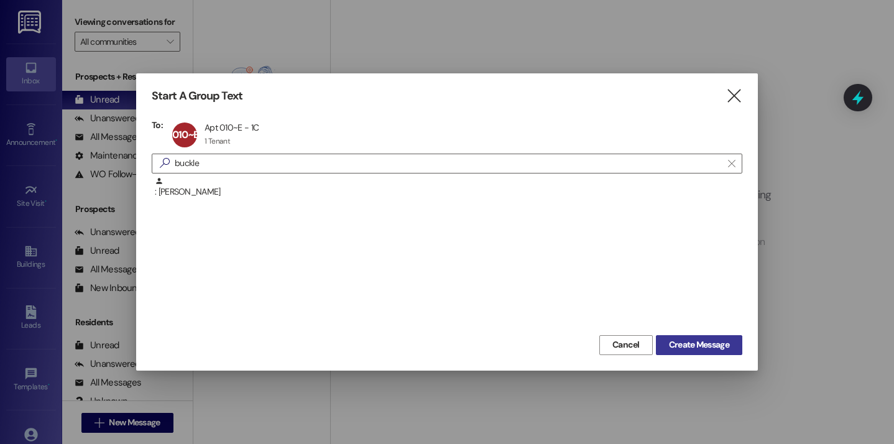
click at [690, 347] on span "Create Message" at bounding box center [699, 344] width 60 height 13
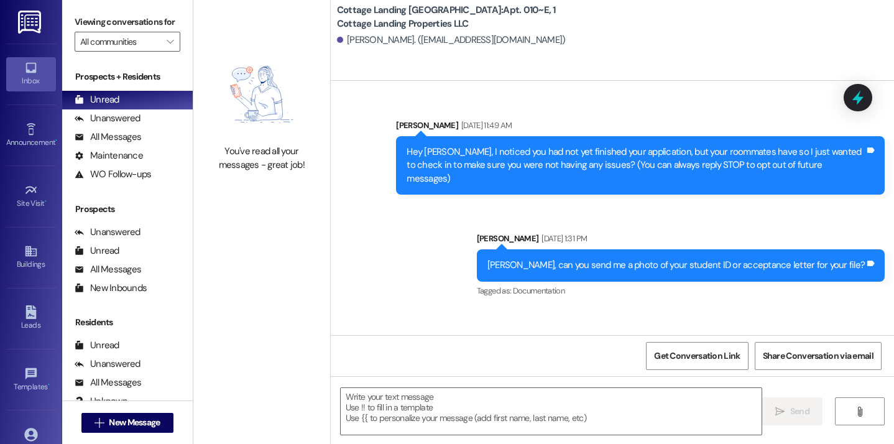
scroll to position [17422, 0]
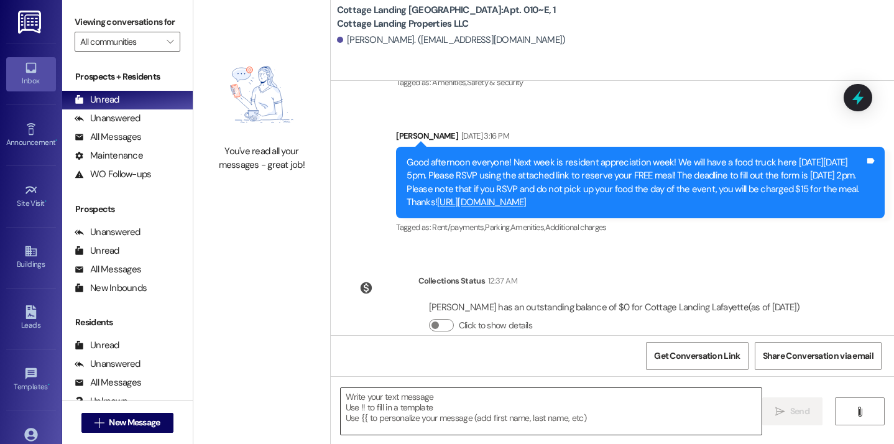
click at [417, 398] on textarea at bounding box center [551, 411] width 421 height 47
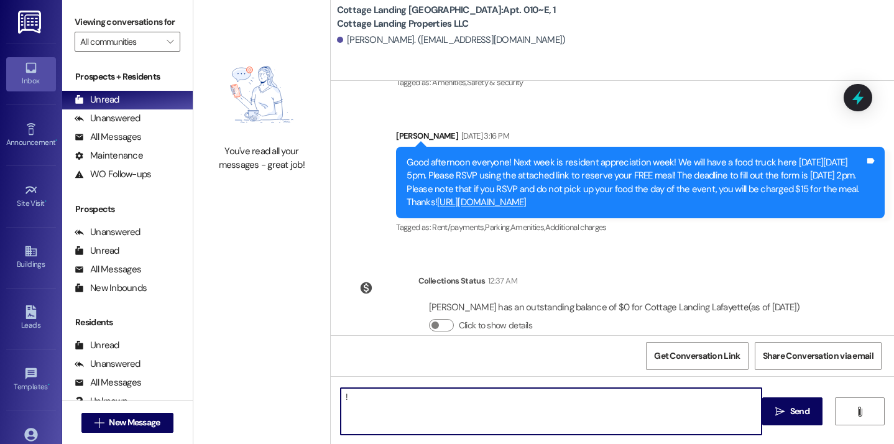
type textarea "!!"
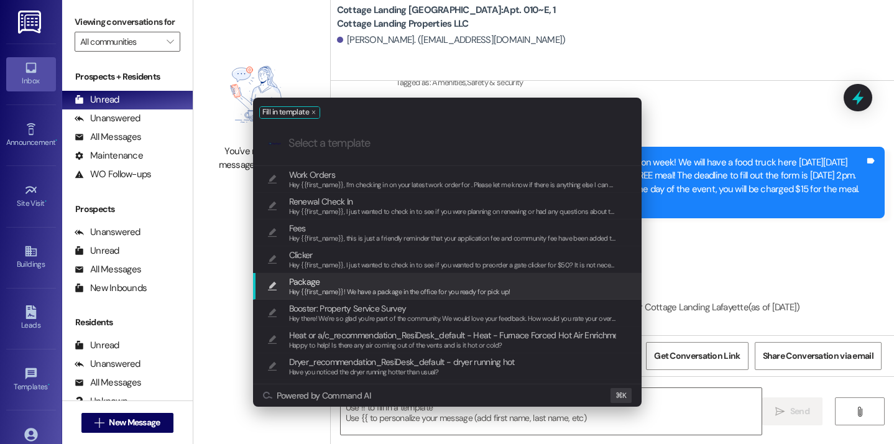
click at [345, 280] on span "Package" at bounding box center [399, 282] width 221 height 14
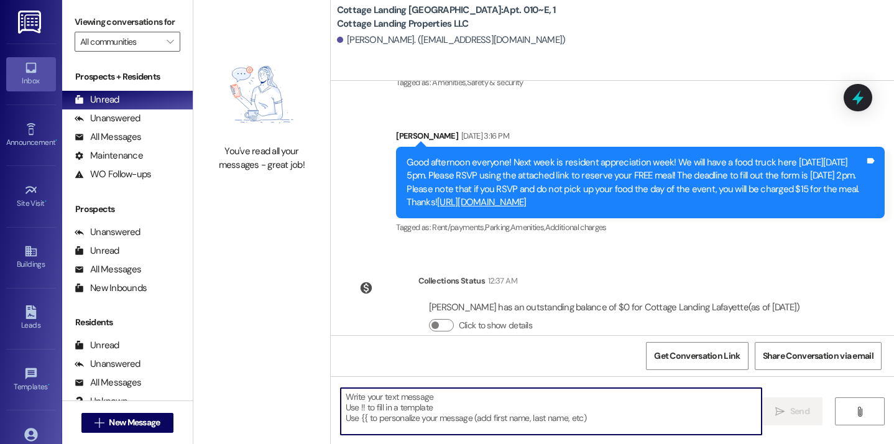
type textarea "Hey {{first_name}}! We have a package in the office for you ready for pick up!"
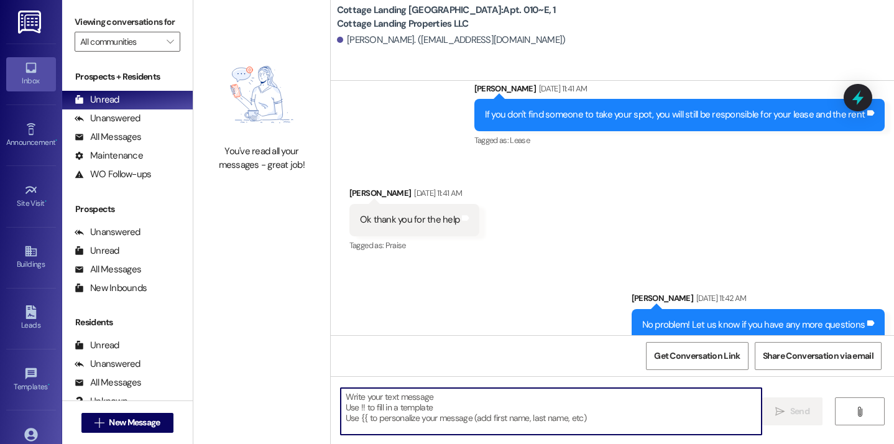
scroll to position [13169, 0]
